Goal: Navigation & Orientation: Find specific page/section

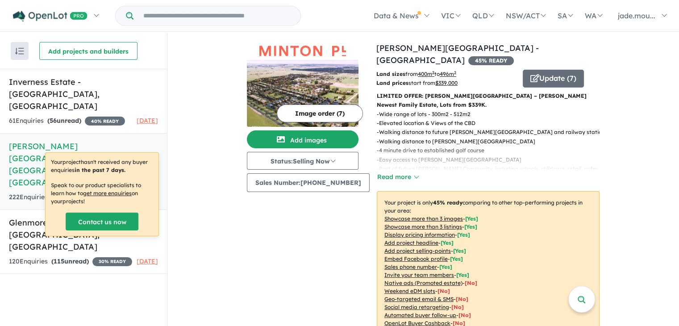
scroll to position [312, 0]
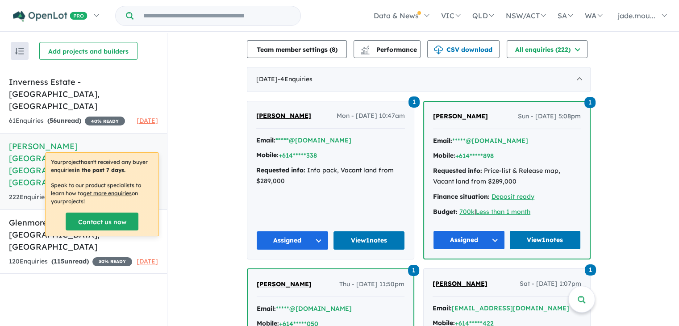
click at [162, 272] on div "Recent enquiries first Most unread enquiries first Most enquiries first By name…" at bounding box center [83, 180] width 167 height 294
click at [149, 176] on div "Your project hasn't received any buyer enquiries in the past 7 days. Speak to o…" at bounding box center [102, 194] width 113 height 83
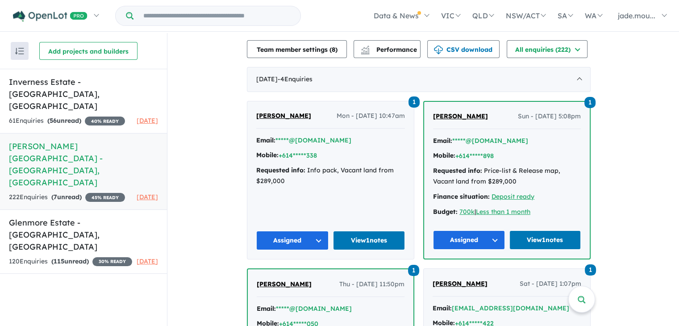
scroll to position [0, 0]
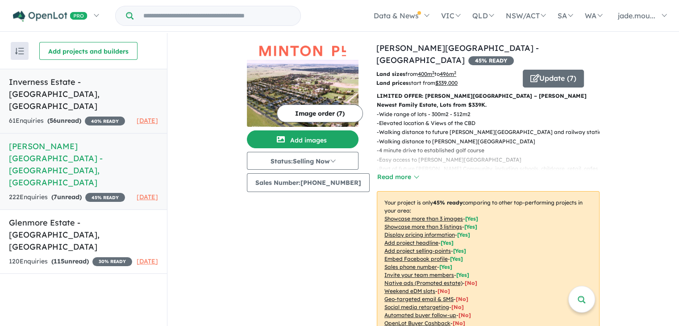
click at [83, 76] on h5 "Inverness Estate - [GEOGRAPHIC_DATA][PERSON_NAME][GEOGRAPHIC_DATA]" at bounding box center [83, 94] width 149 height 36
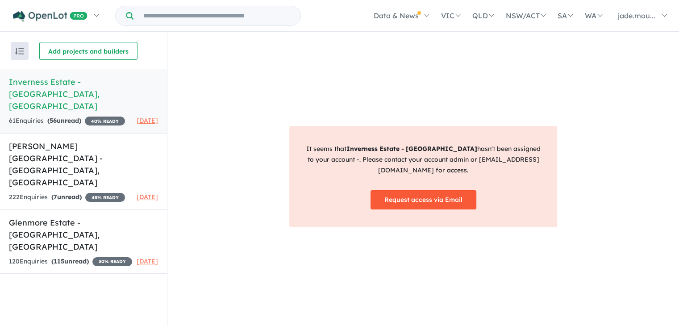
click at [441, 200] on link "Request access via Email" at bounding box center [423, 199] width 106 height 19
drag, startPoint x: 621, startPoint y: 148, endPoint x: 632, endPoint y: 23, distance: 125.9
click at [621, 148] on div "It seems that Inverness Estate - Beveridge hasn't been assigned to your account…" at bounding box center [423, 180] width 512 height 294
click at [470, 71] on div "It seems that Inverness Estate - Beveridge hasn't been assigned to your account…" at bounding box center [423, 180] width 512 height 294
click at [81, 139] on link "Minton Place Estate - Beveridge , VIC 222 Enquir ies ( 7 unread) 45 % READY 1 m…" at bounding box center [83, 171] width 167 height 77
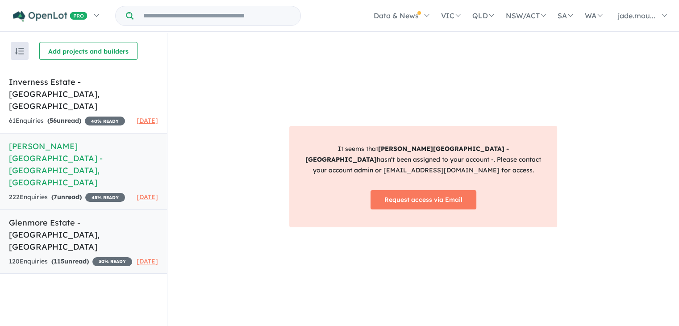
click at [77, 216] on h5 "Glenmore Estate - Beveridge , VIC" at bounding box center [83, 234] width 149 height 36
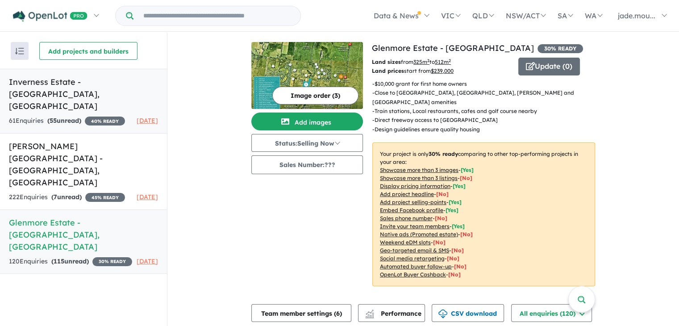
click at [75, 83] on h5 "Inverness Estate - [GEOGRAPHIC_DATA][PERSON_NAME][GEOGRAPHIC_DATA]" at bounding box center [83, 94] width 149 height 36
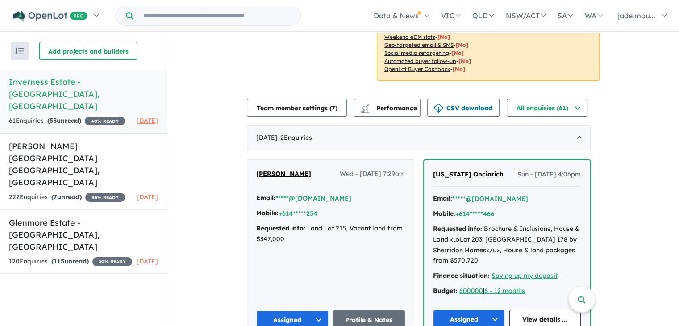
scroll to position [223, 0]
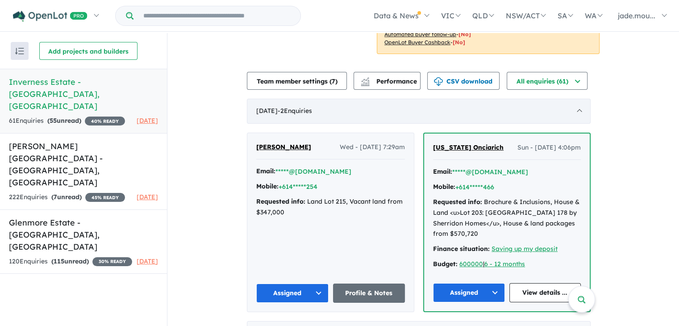
click at [578, 104] on div "[DATE] - 2 Enquir ies ( 0 unread)" at bounding box center [419, 111] width 344 height 25
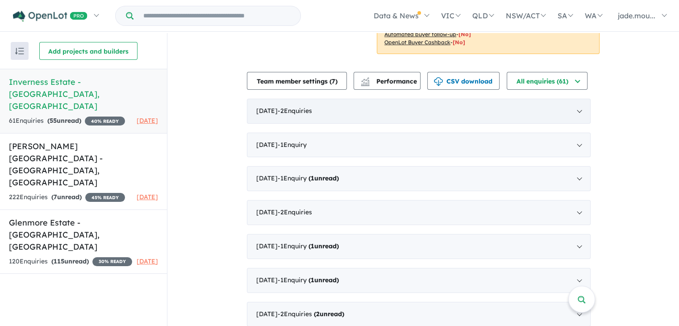
click at [349, 105] on div "[DATE] - 2 Enquir ies ( 0 unread)" at bounding box center [419, 111] width 344 height 25
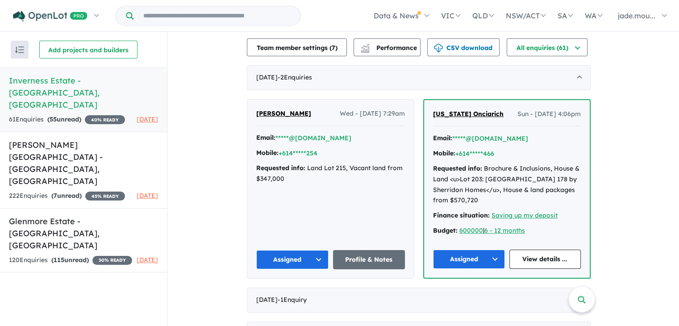
scroll to position [268, 0]
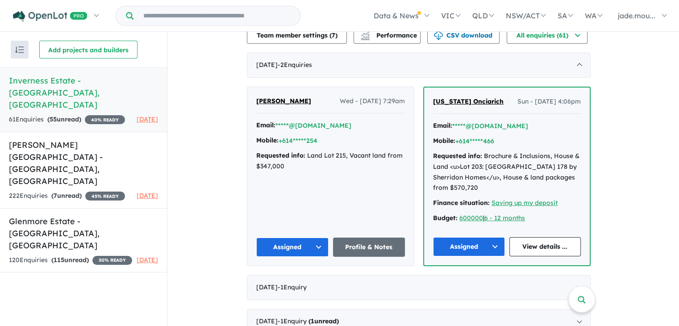
click at [378, 244] on link "Profile & Notes" at bounding box center [369, 246] width 72 height 19
